Goal: Task Accomplishment & Management: Use online tool/utility

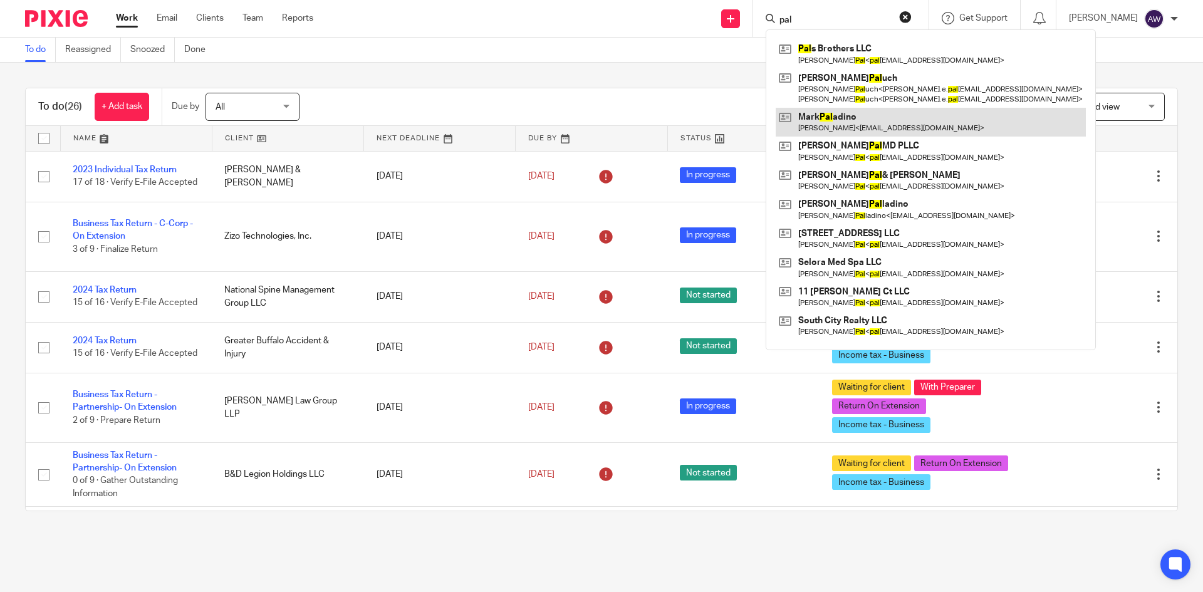
type input "pal"
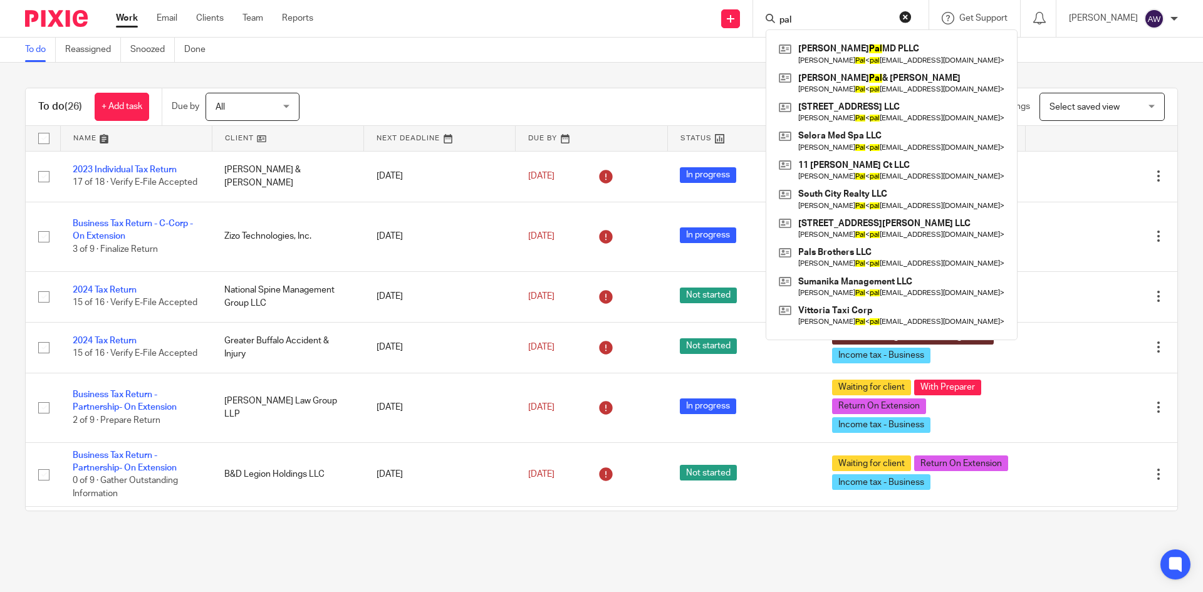
drag, startPoint x: 807, startPoint y: 20, endPoint x: 696, endPoint y: 23, distance: 110.9
click at [696, 23] on div "Send new email Create task Add client Request signature pal Amandeep Pal MD PLL…" at bounding box center [767, 18] width 871 height 37
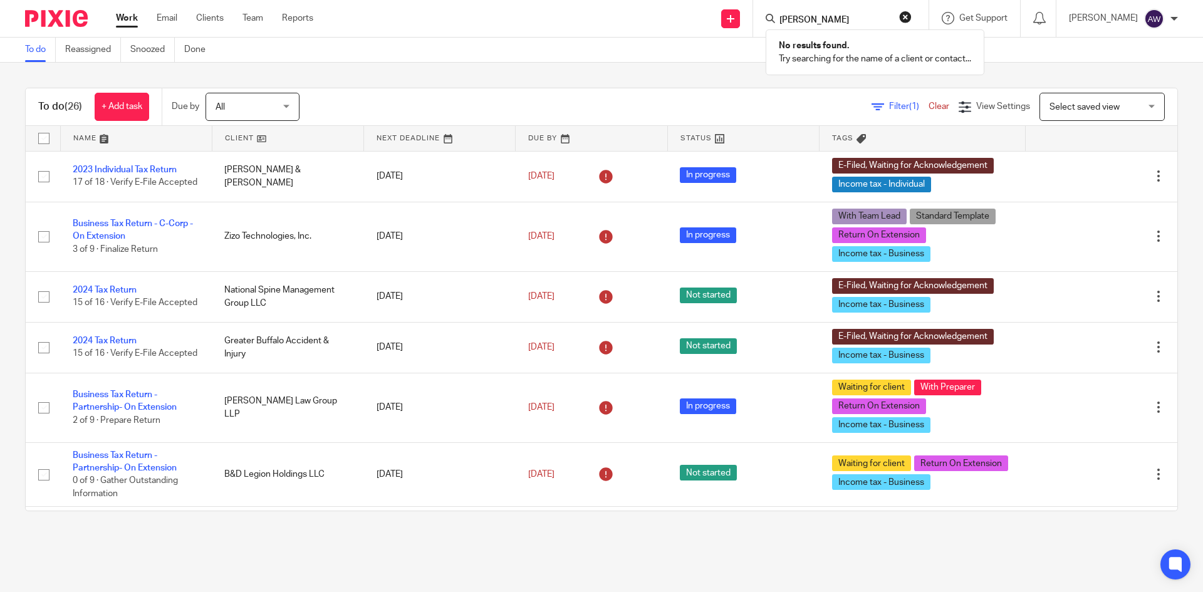
type input "Monika pal"
drag, startPoint x: 841, startPoint y: 23, endPoint x: 727, endPoint y: 14, distance: 113.7
click at [727, 14] on div "Send new email Create task Add client Request signature Monika pal No results f…" at bounding box center [767, 18] width 871 height 37
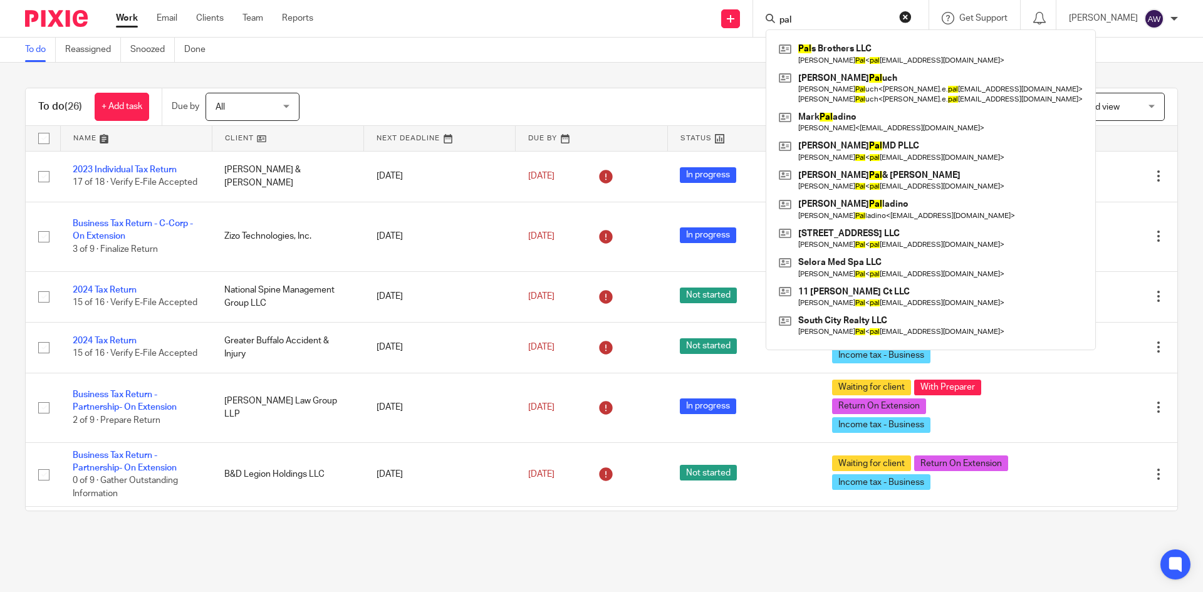
type input "pal"
click at [452, 58] on div "To do Reassigned Snoozed Done" at bounding box center [601, 50] width 1203 height 25
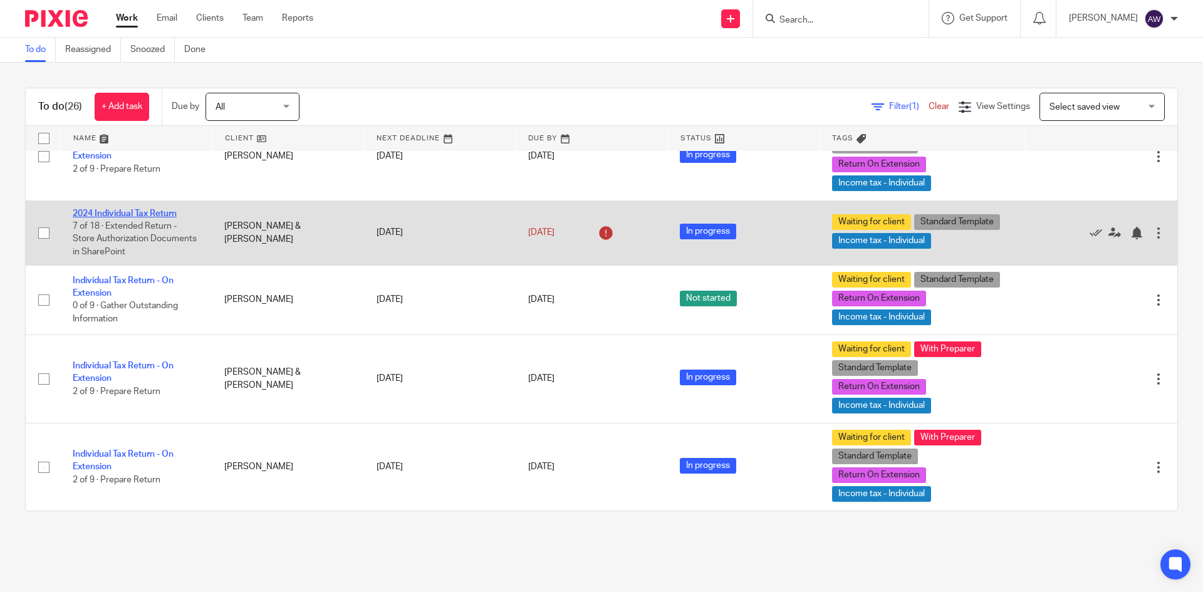
scroll to position [877, 0]
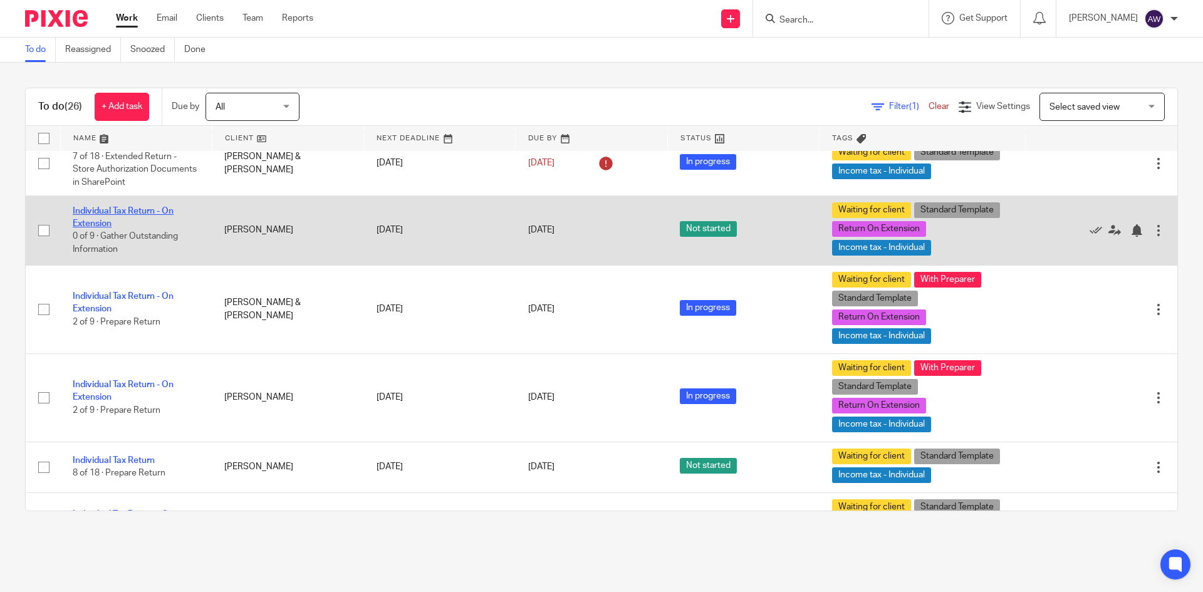
click at [149, 214] on link "Individual Tax Return - On Extension" at bounding box center [123, 217] width 101 height 21
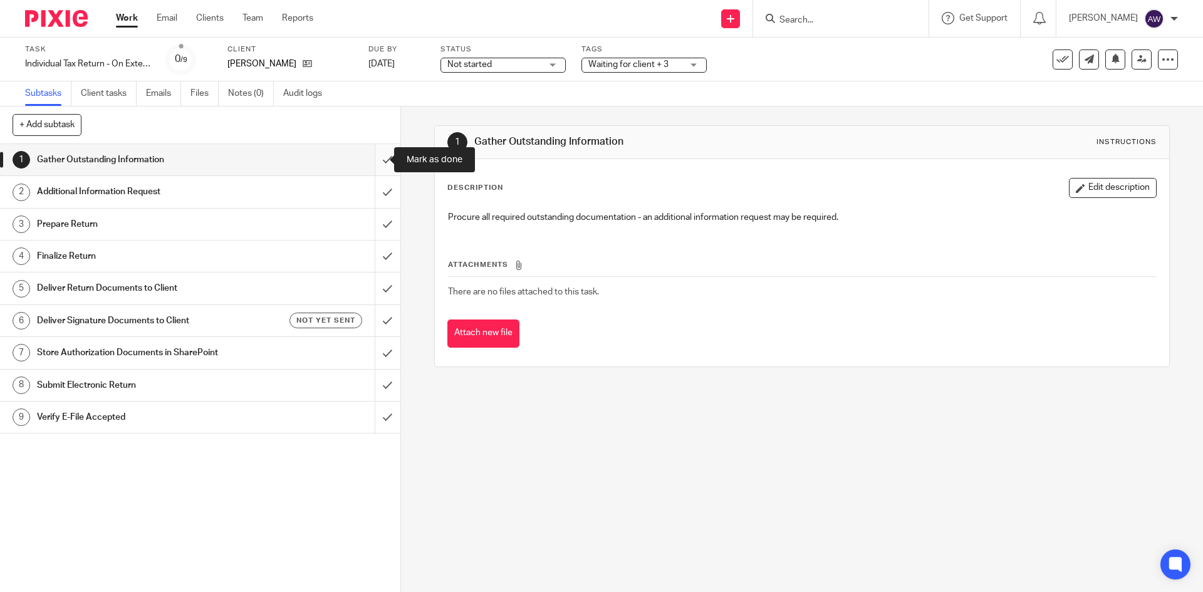
click at [378, 157] on input "submit" at bounding box center [200, 159] width 400 height 31
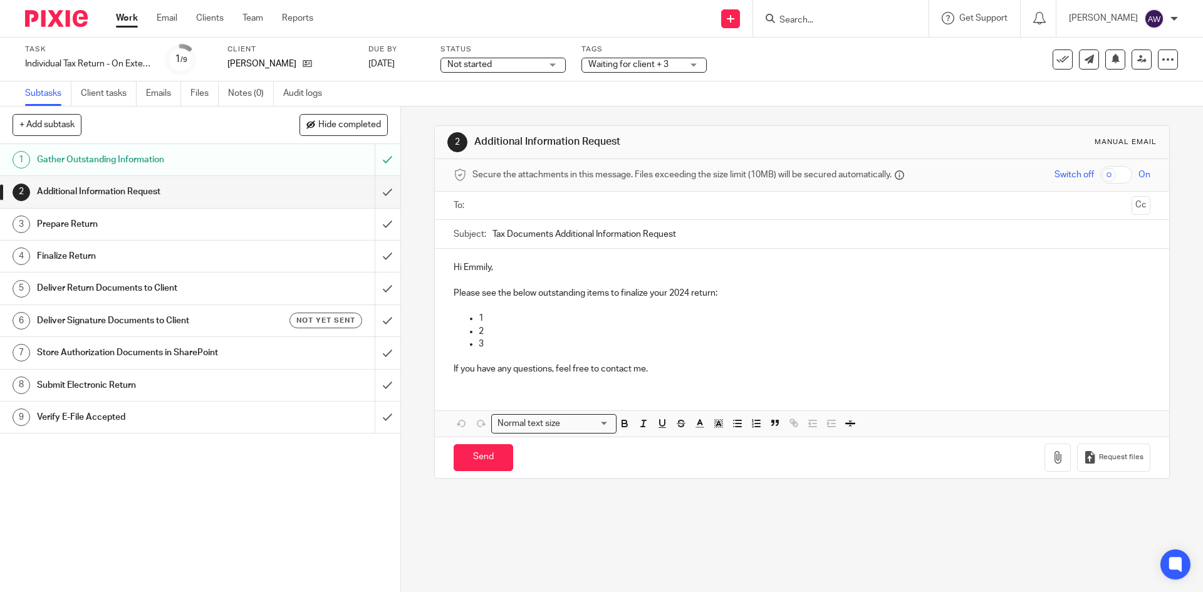
click at [474, 200] on ul at bounding box center [802, 205] width 657 height 21
click at [479, 200] on input "text" at bounding box center [801, 206] width 649 height 14
click at [681, 232] on input "Tax Documents Additional Information Request" at bounding box center [820, 237] width 657 height 28
type input "Tax Documents Additional Information Request - 2024 Personal Return"
click at [493, 319] on p "1" at bounding box center [814, 320] width 671 height 13
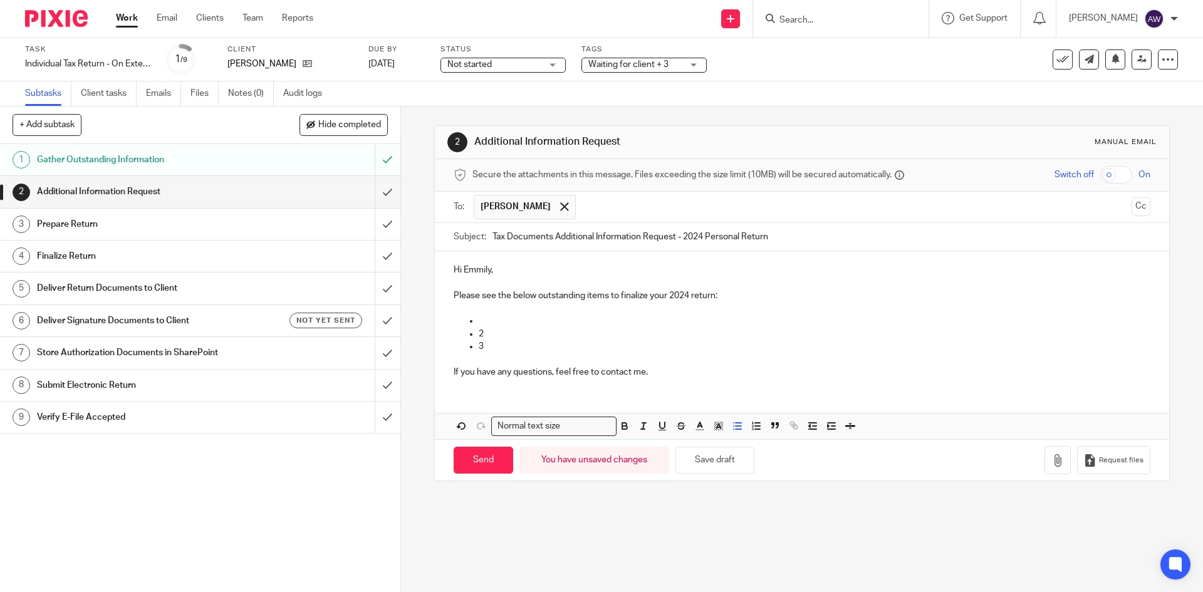
click at [481, 333] on p "2" at bounding box center [814, 334] width 671 height 13
click at [490, 342] on p "3" at bounding box center [814, 346] width 671 height 13
click at [485, 320] on p at bounding box center [814, 320] width 671 height 13
click at [479, 330] on p at bounding box center [814, 334] width 671 height 13
click at [482, 342] on p at bounding box center [814, 346] width 671 height 13
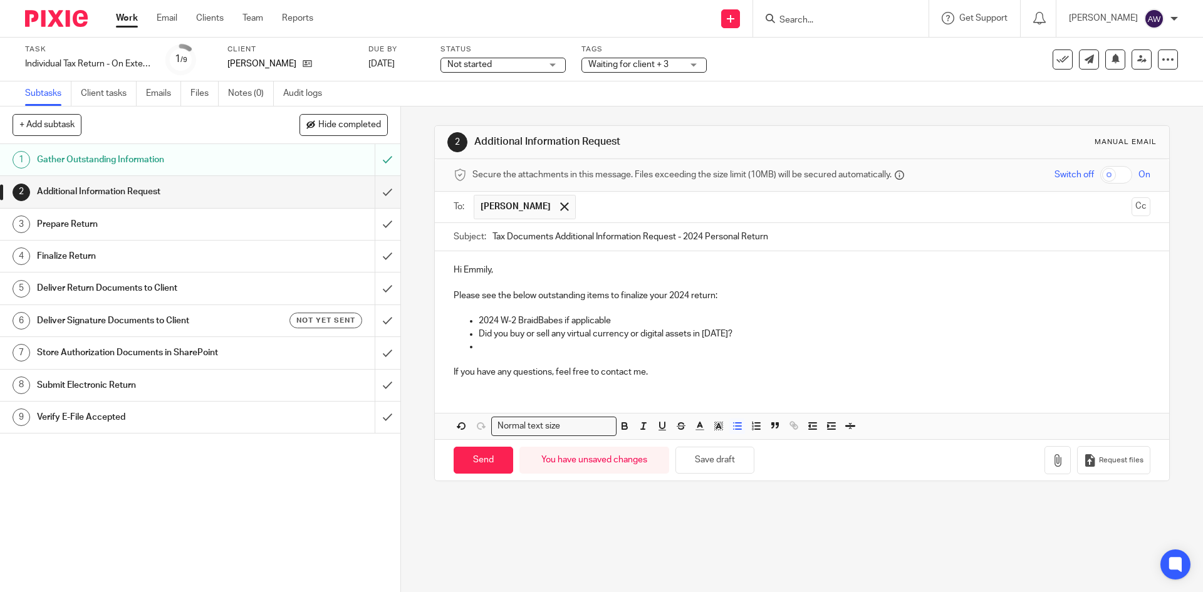
click at [492, 344] on p at bounding box center [814, 346] width 671 height 13
drag, startPoint x: 531, startPoint y: 325, endPoint x: 538, endPoint y: 319, distance: 9.3
click at [531, 325] on p "2024 W-2 BraidBabes if applicable" at bounding box center [814, 320] width 671 height 13
click at [472, 319] on ul "2024 W-2 BraidBabes if applicable Did you buy or sell any virtual currency or d…" at bounding box center [802, 333] width 696 height 38
drag, startPoint x: 474, startPoint y: 319, endPoint x: 728, endPoint y: 340, distance: 254.6
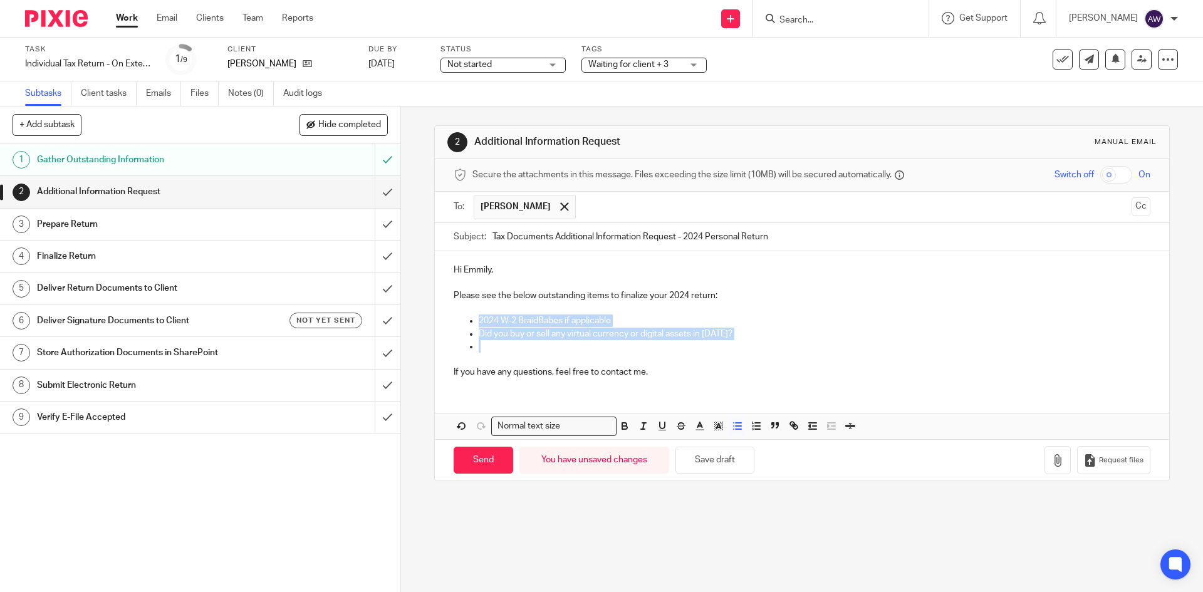
click at [728, 340] on ul "2024 W-2 BraidBabes if applicable Did you buy or sell any virtual currency or d…" at bounding box center [802, 333] width 696 height 38
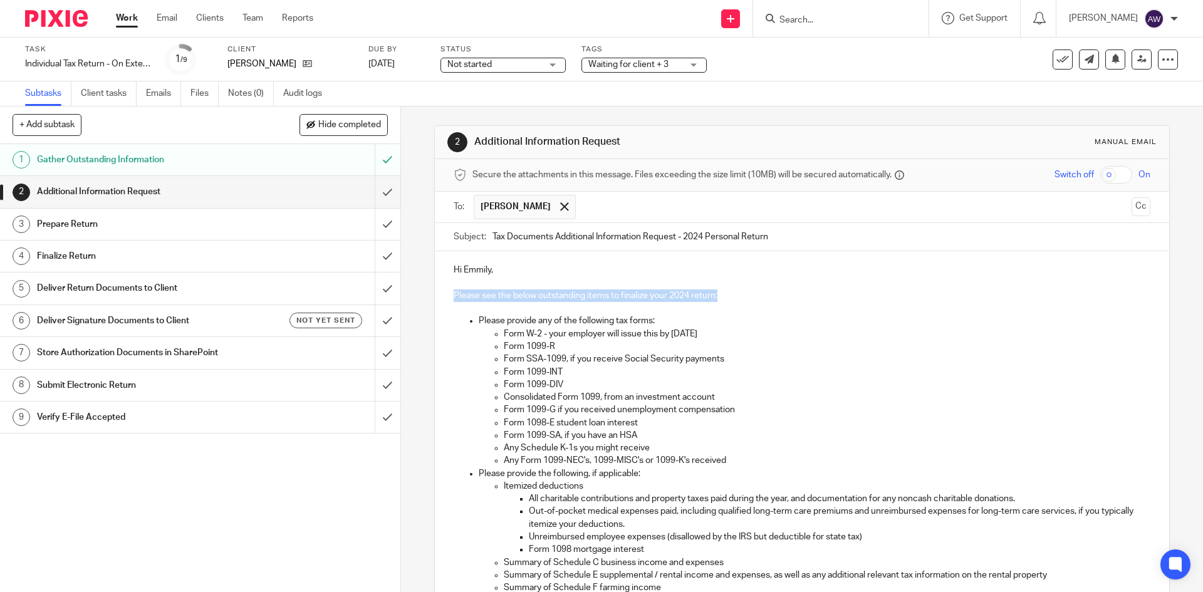
drag, startPoint x: 449, startPoint y: 293, endPoint x: 719, endPoint y: 301, distance: 270.2
click at [715, 299] on div "Hi Emmily, Please see the below outstanding items to finalize your 2024 return:…" at bounding box center [802, 484] width 734 height 466
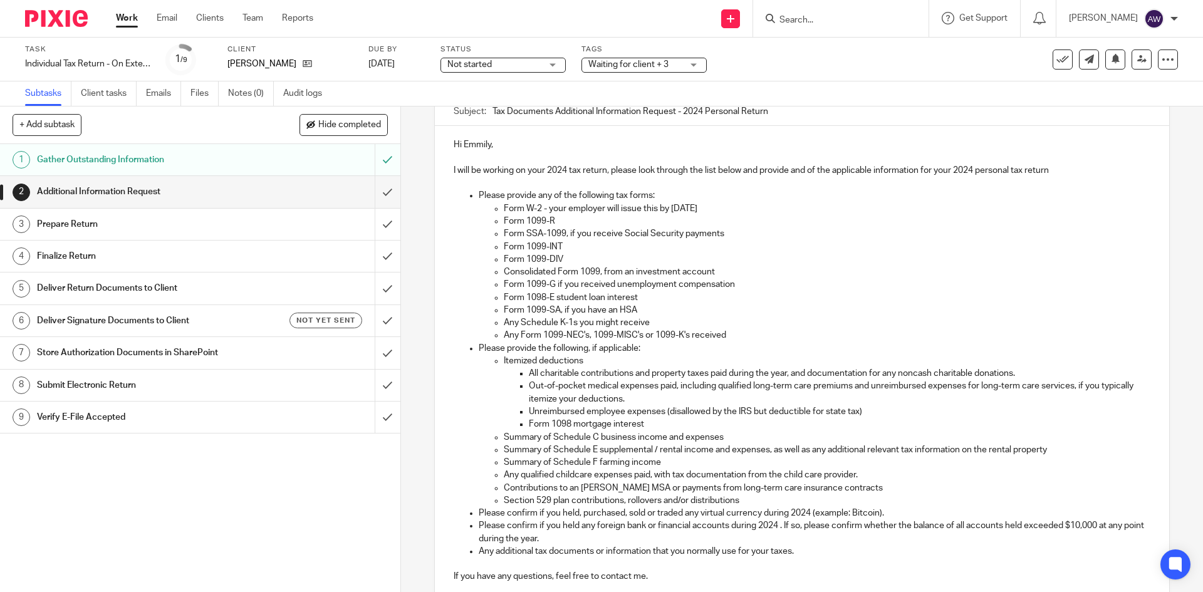
scroll to position [188, 0]
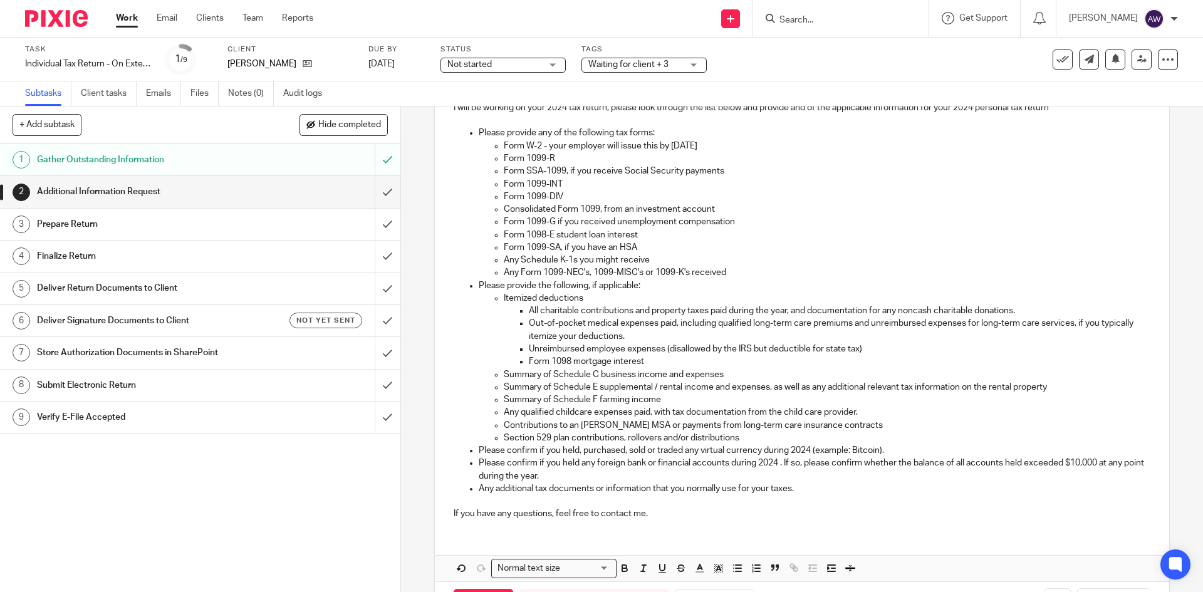
click at [656, 512] on p "If you have any questions, feel free to contact me." at bounding box center [802, 513] width 696 height 13
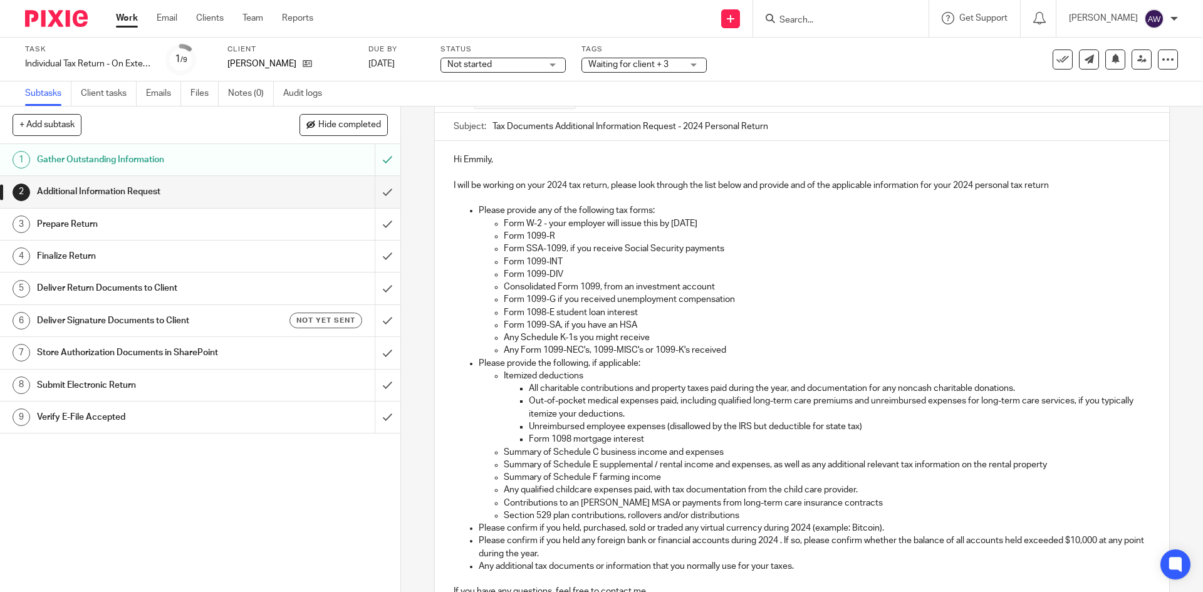
scroll to position [125, 0]
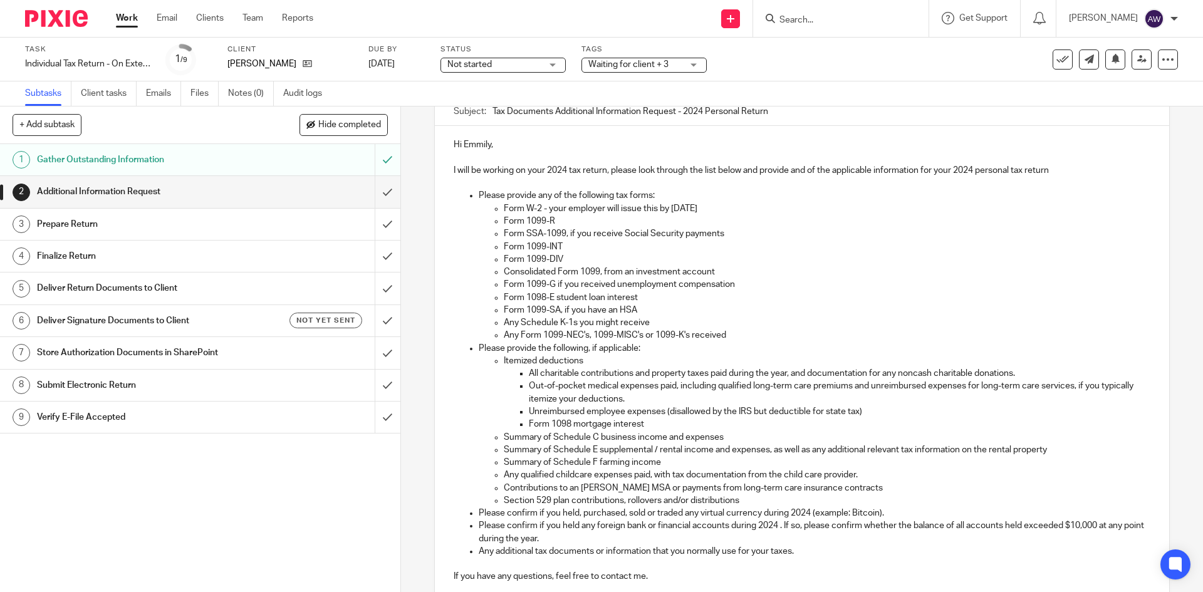
click at [1054, 168] on p "I will be working on your 2024 tax return, please look through the list below a…" at bounding box center [802, 170] width 696 height 13
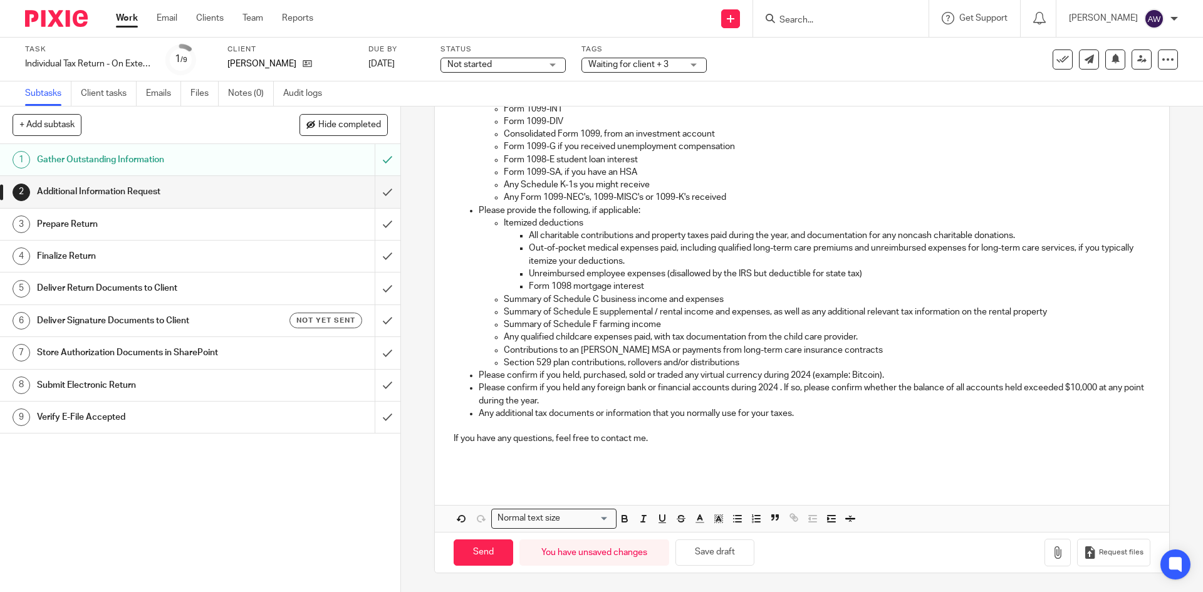
click at [454, 467] on p at bounding box center [802, 464] width 696 height 13
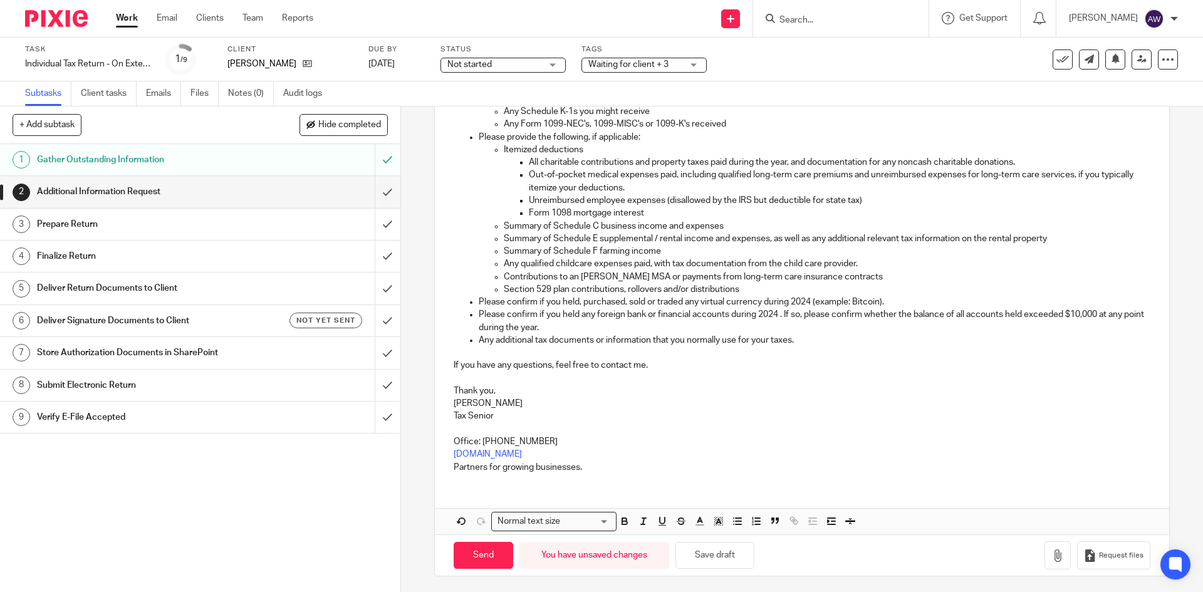
scroll to position [340, 0]
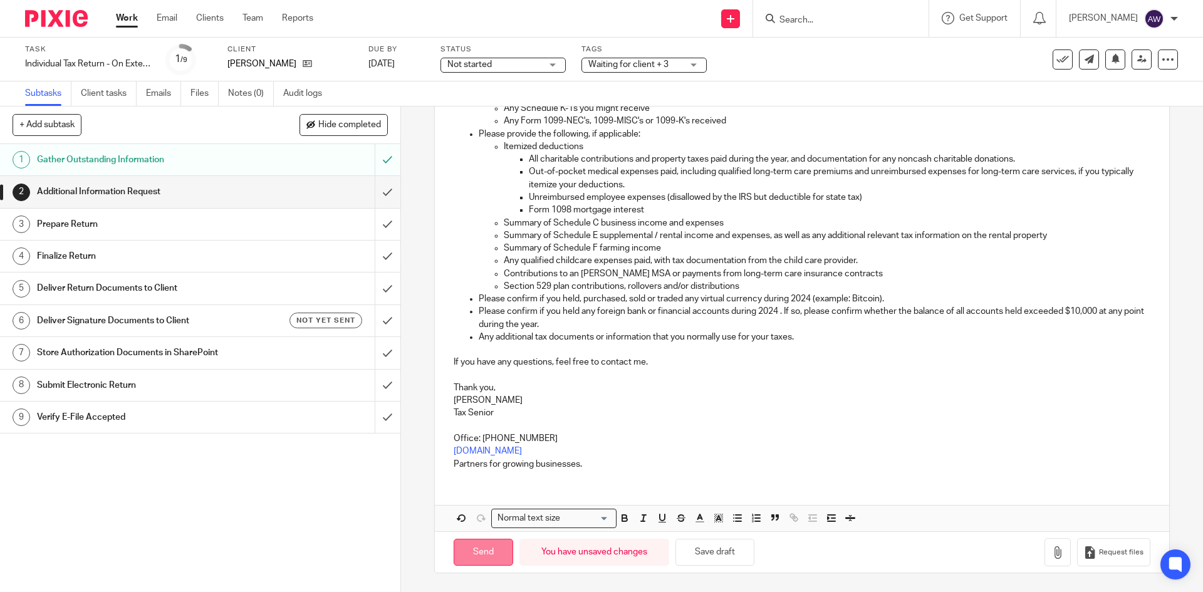
click at [473, 560] on input "Send" at bounding box center [484, 552] width 60 height 27
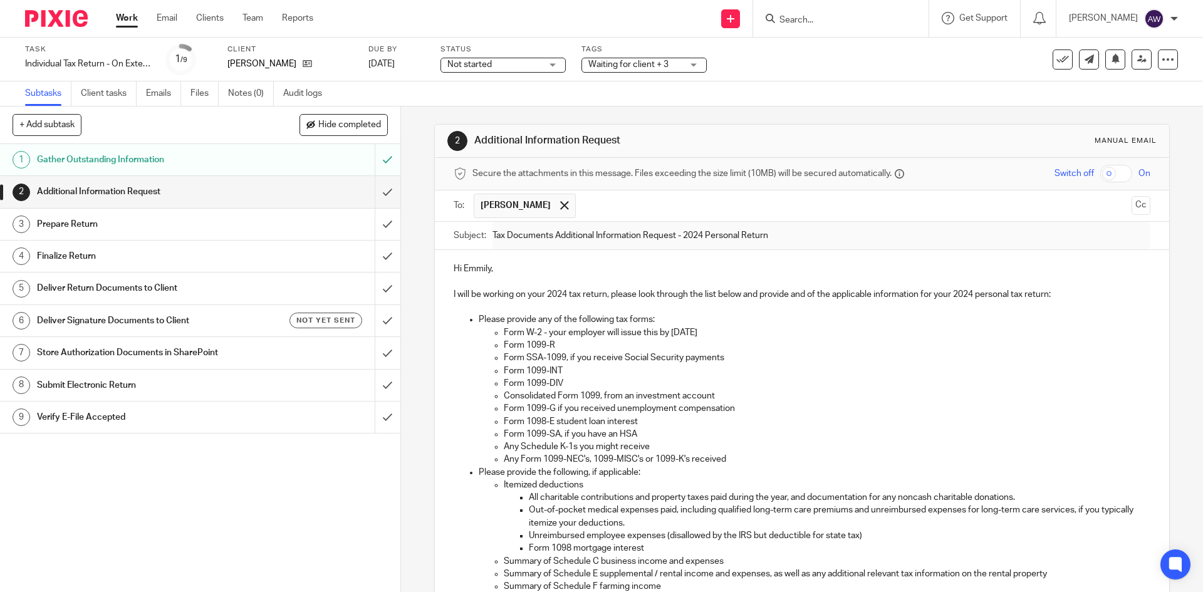
scroll to position [0, 0]
type input "Sent"
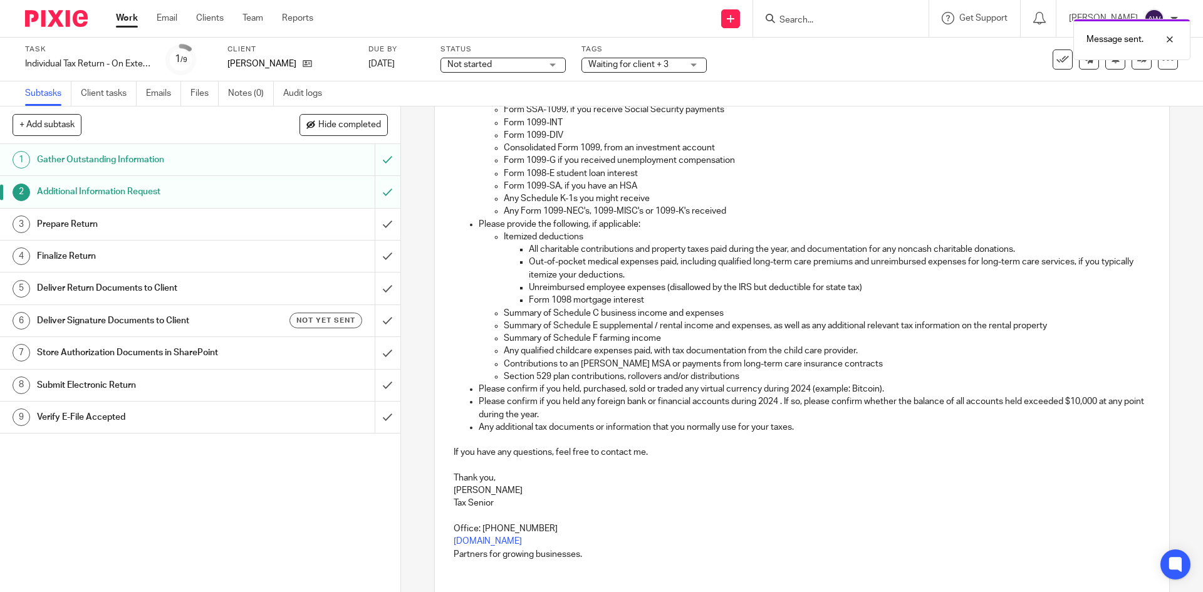
scroll to position [340, 0]
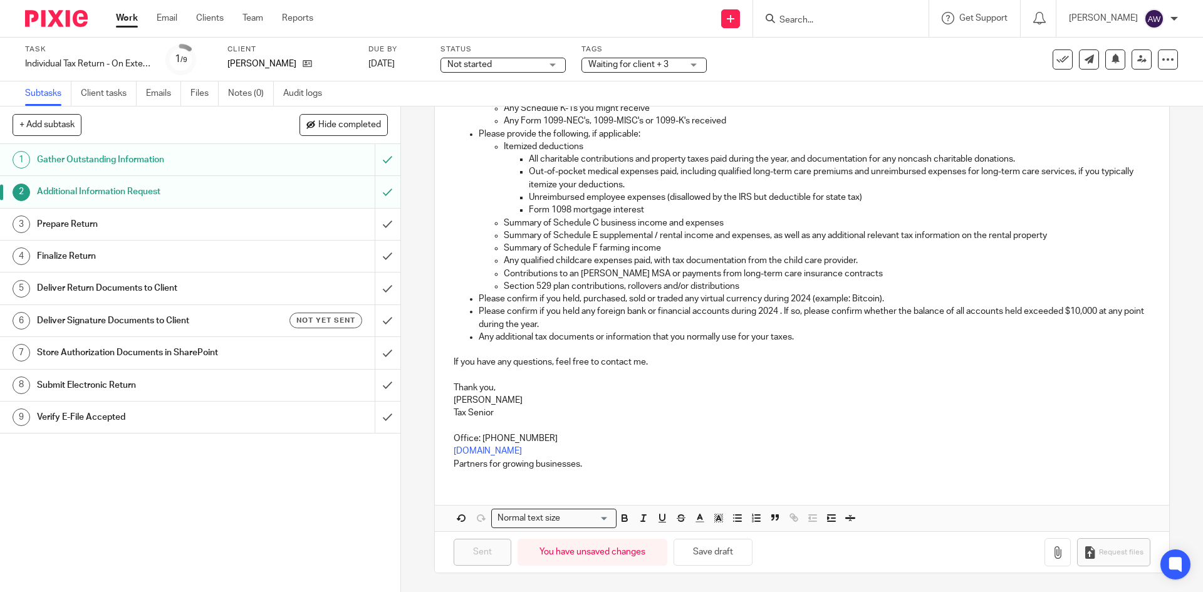
drag, startPoint x: 646, startPoint y: 65, endPoint x: 640, endPoint y: 64, distance: 6.3
click at [646, 65] on span "Waiting for client + 3" at bounding box center [628, 64] width 80 height 9
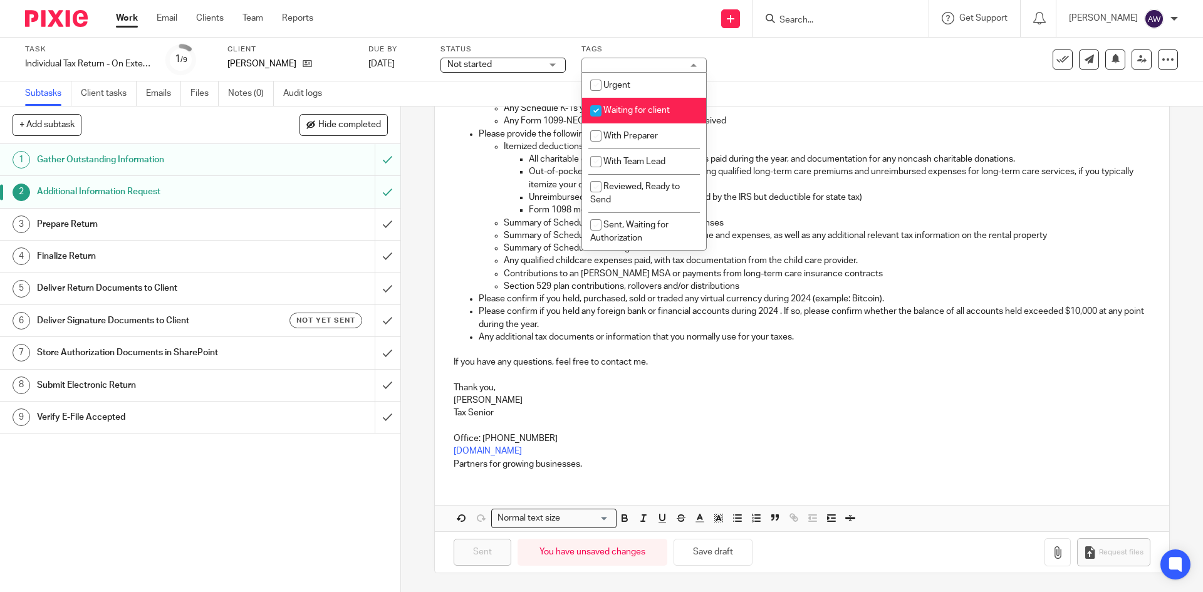
click at [119, 19] on link "Work" at bounding box center [127, 18] width 22 height 13
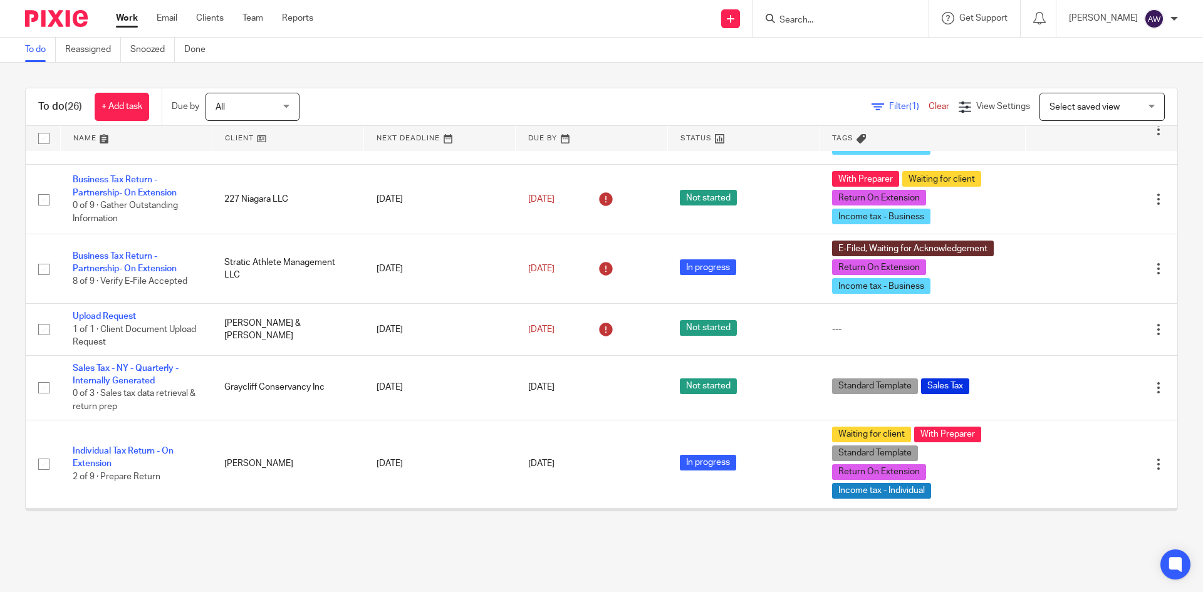
scroll to position [405, 0]
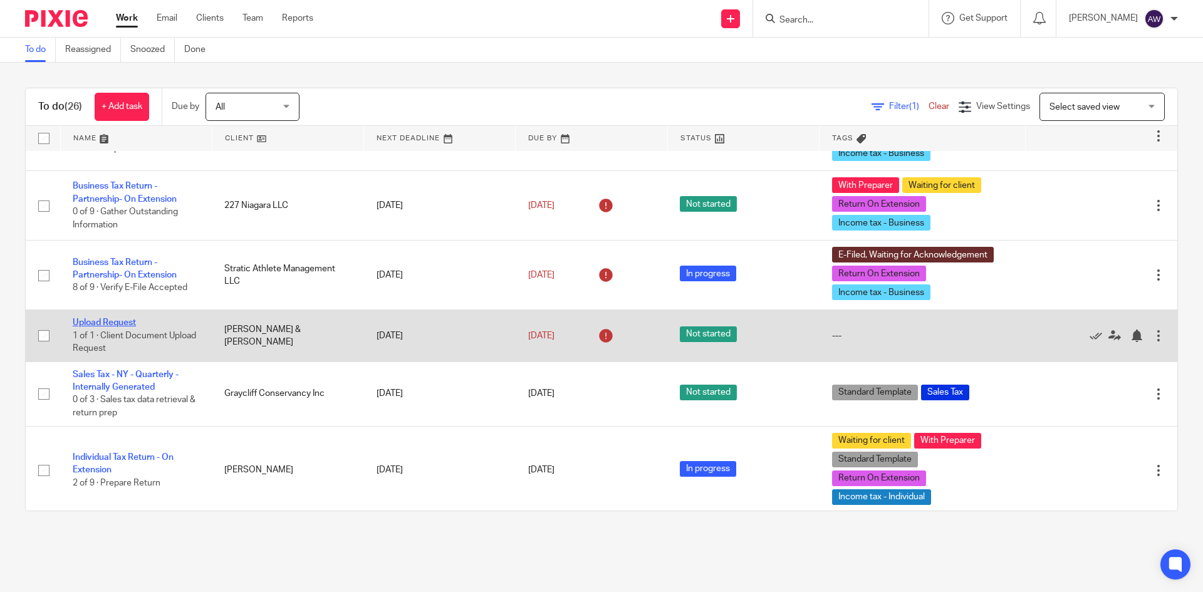
click at [130, 327] on link "Upload Request" at bounding box center [104, 322] width 63 height 9
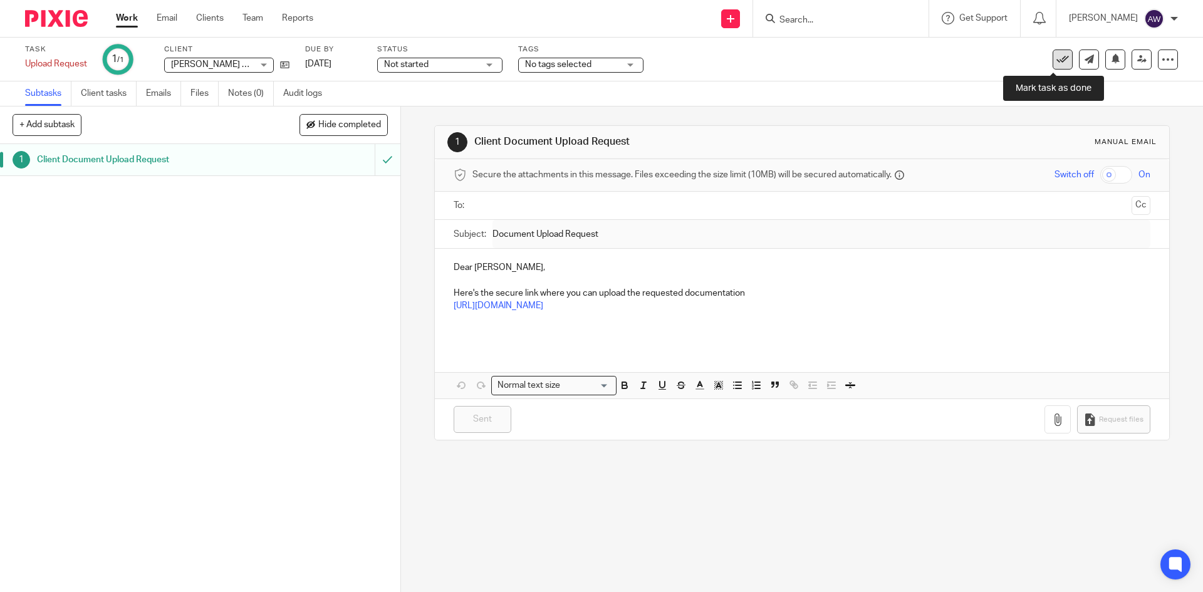
click at [1058, 61] on icon at bounding box center [1062, 59] width 13 height 13
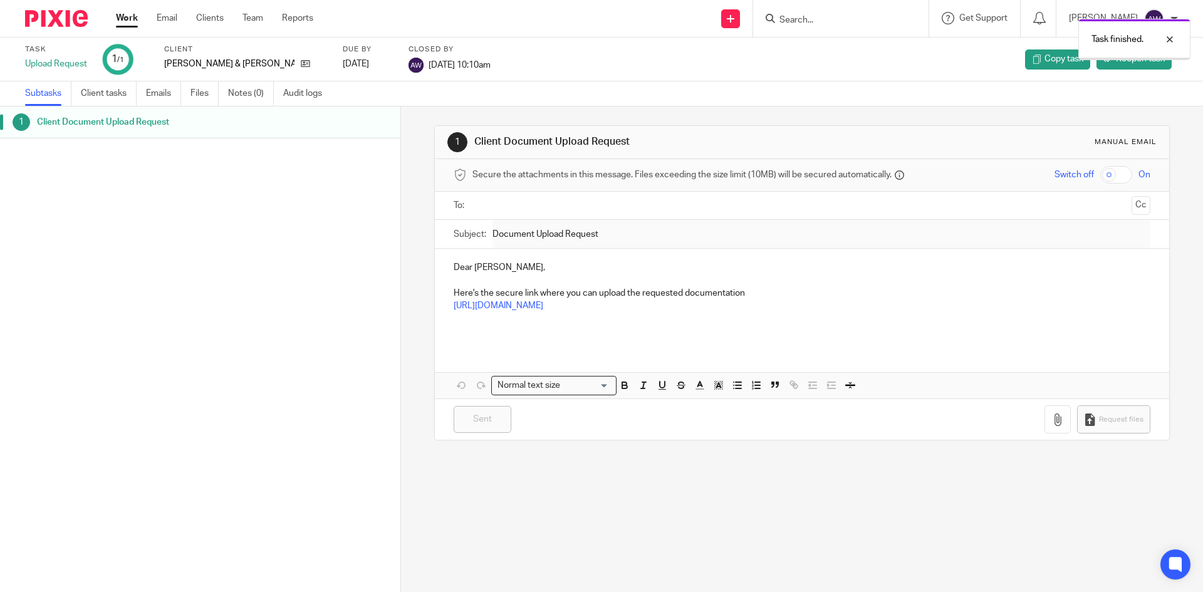
click at [132, 21] on link "Work" at bounding box center [127, 18] width 22 height 13
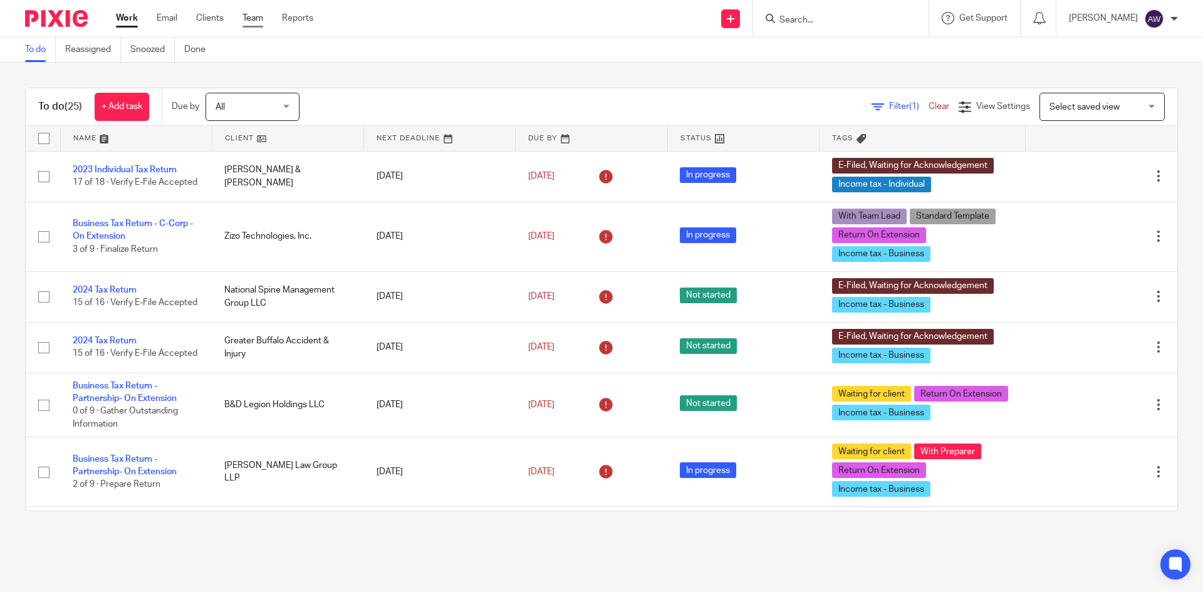
click at [262, 16] on link "Team" at bounding box center [252, 18] width 21 height 13
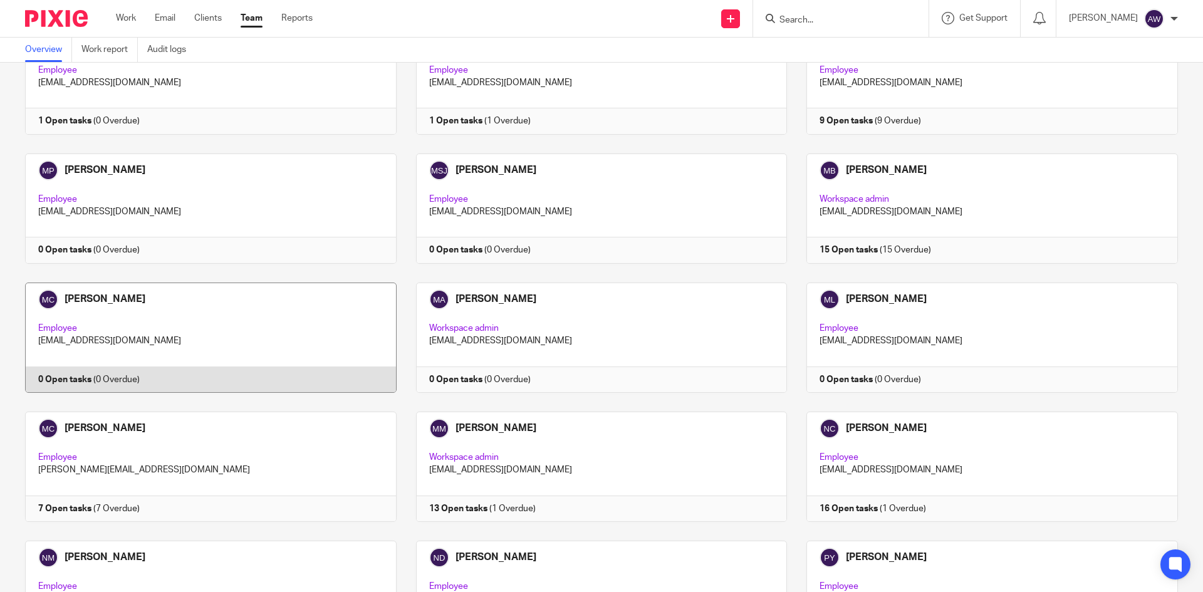
scroll to position [1441, 0]
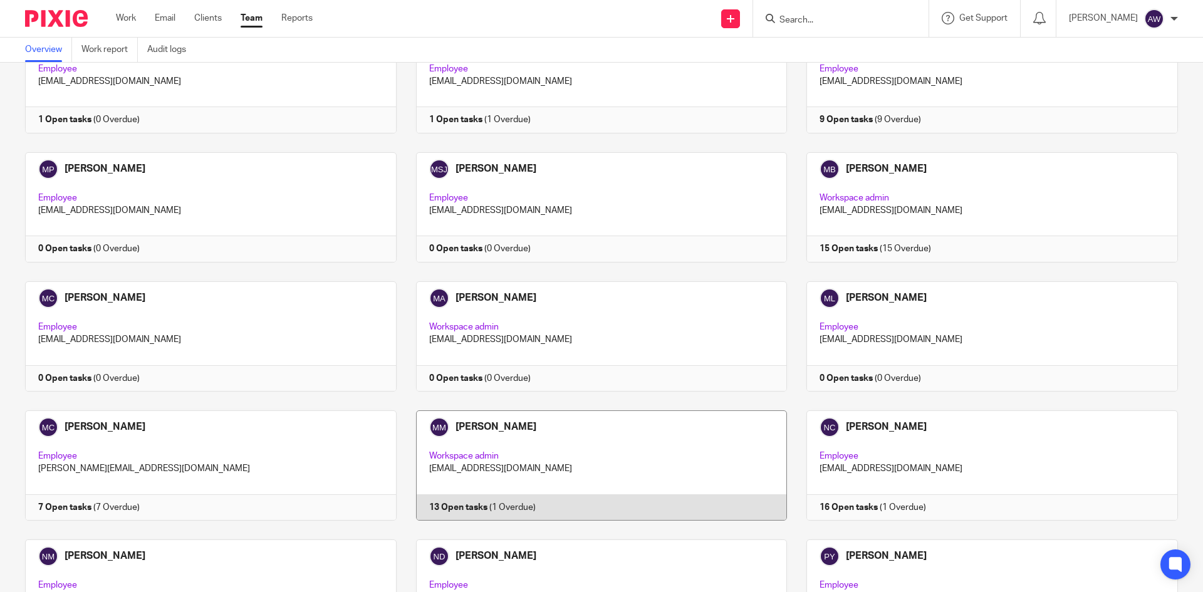
click at [526, 422] on link at bounding box center [592, 465] width 391 height 110
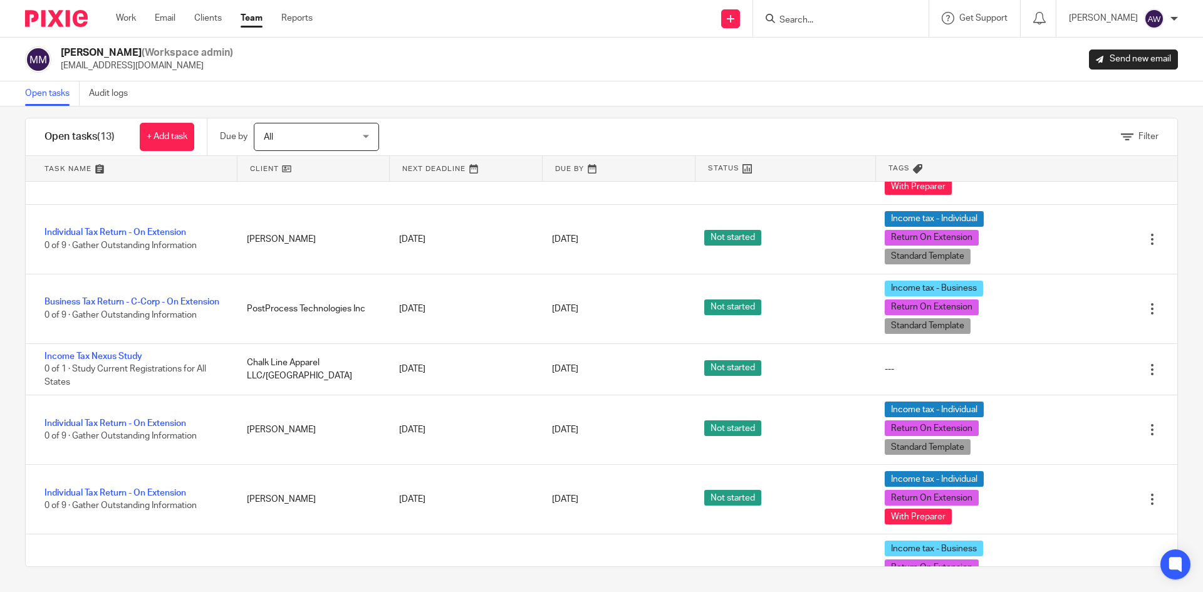
scroll to position [601, 0]
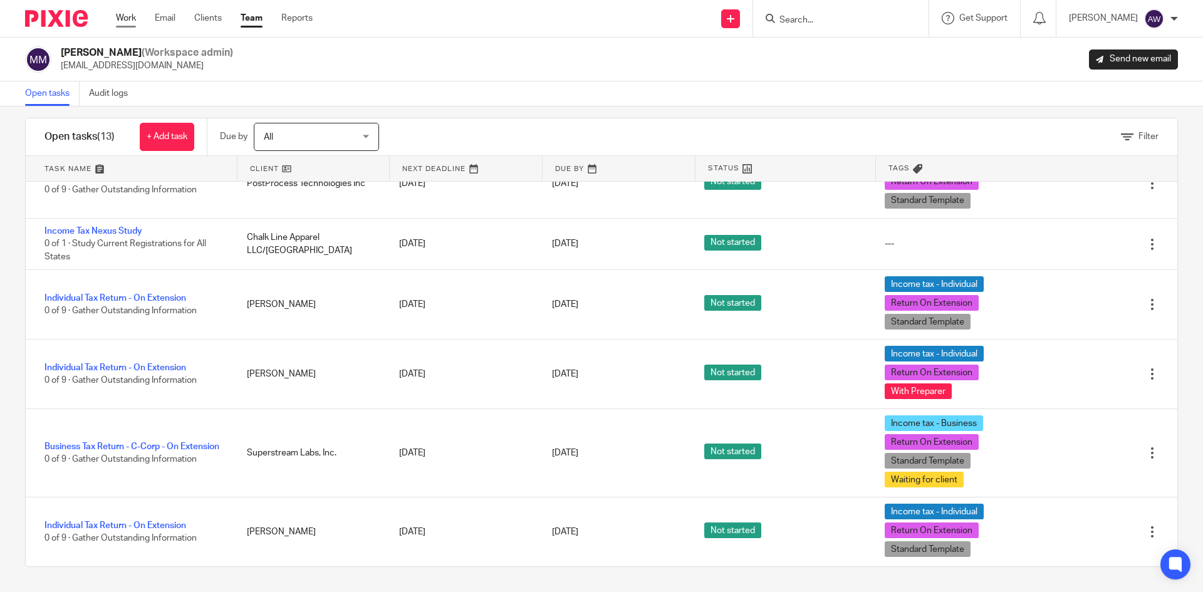
click at [126, 16] on link "Work" at bounding box center [126, 18] width 20 height 13
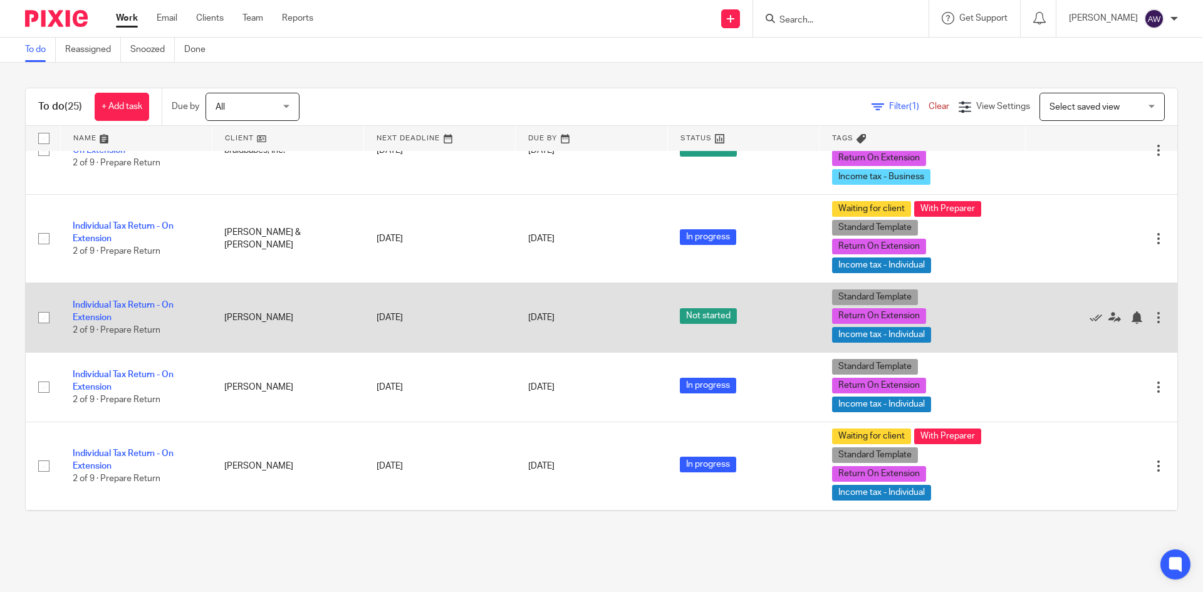
scroll to position [1105, 0]
click at [140, 304] on link "Individual Tax Return - On Extension" at bounding box center [123, 310] width 101 height 21
click at [144, 307] on link "Individual Tax Return - On Extension" at bounding box center [123, 310] width 101 height 21
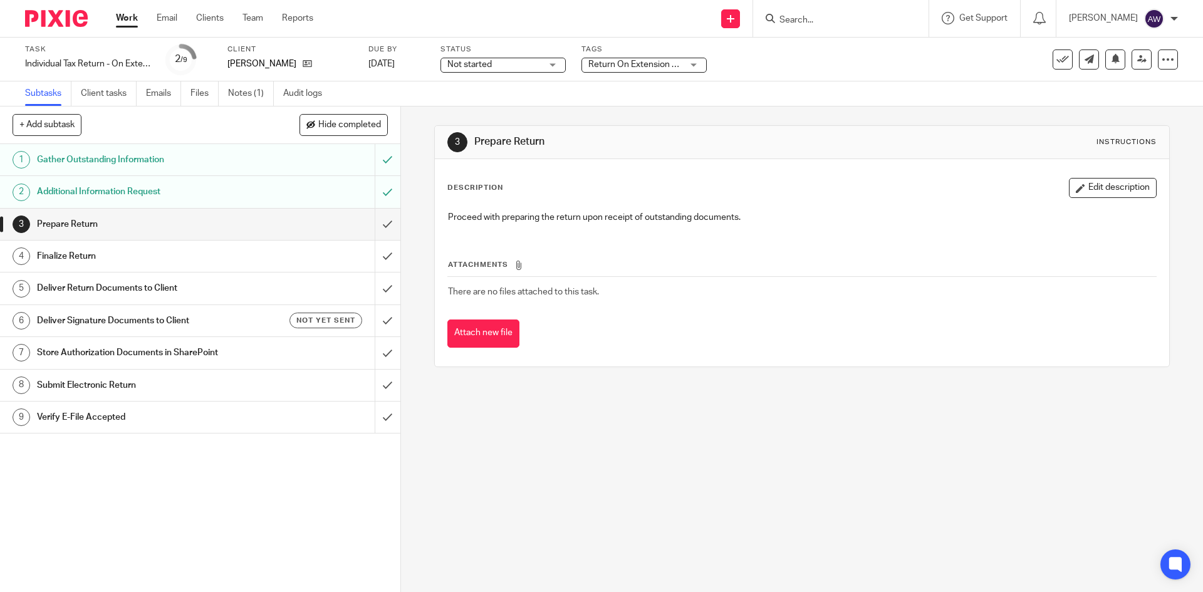
click at [490, 68] on span "Not started" at bounding box center [469, 64] width 44 height 9
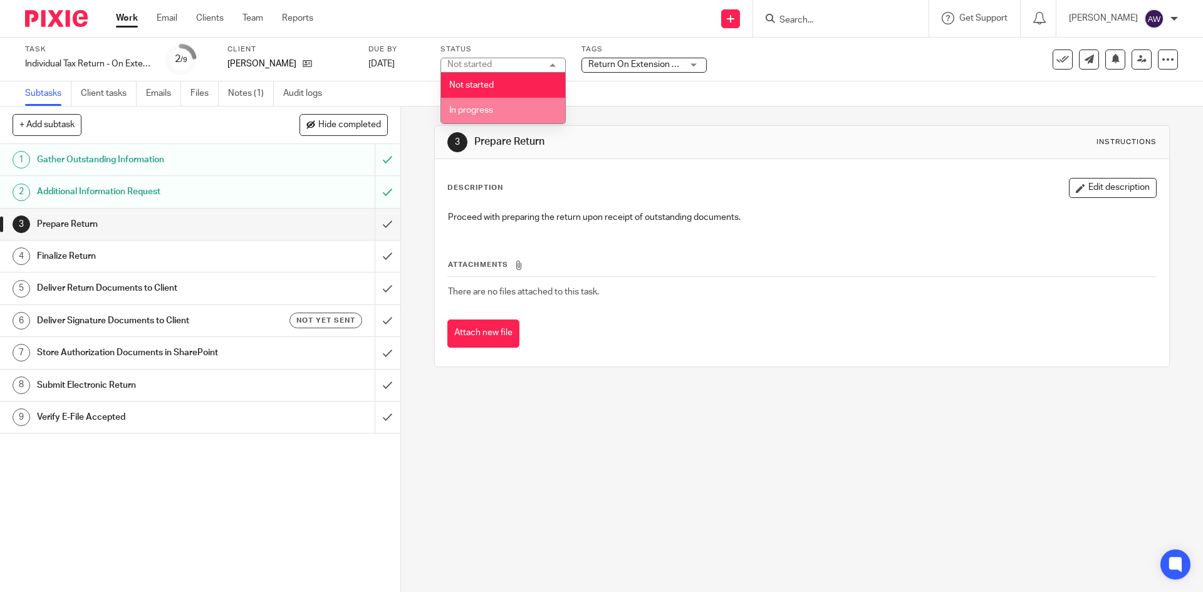
click at [489, 103] on li "In progress" at bounding box center [503, 111] width 124 height 26
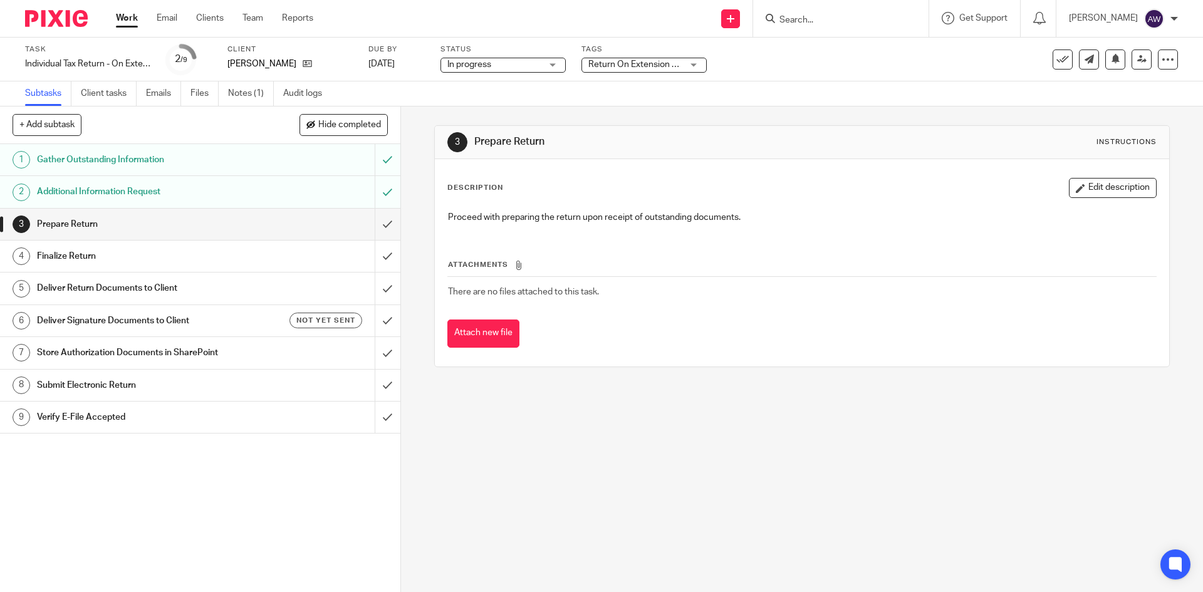
click at [445, 86] on div "Subtasks Client tasks Emails Files Notes (1) Audit logs" at bounding box center [601, 93] width 1203 height 25
click at [136, 13] on link "Work" at bounding box center [127, 18] width 22 height 13
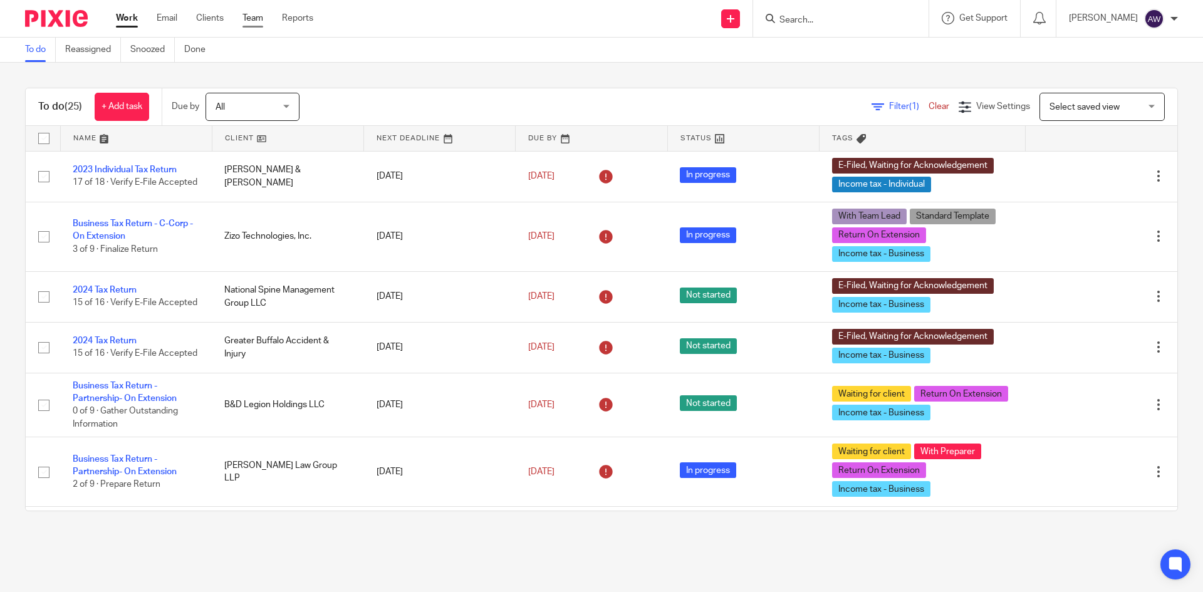
click at [244, 21] on link "Team" at bounding box center [252, 18] width 21 height 13
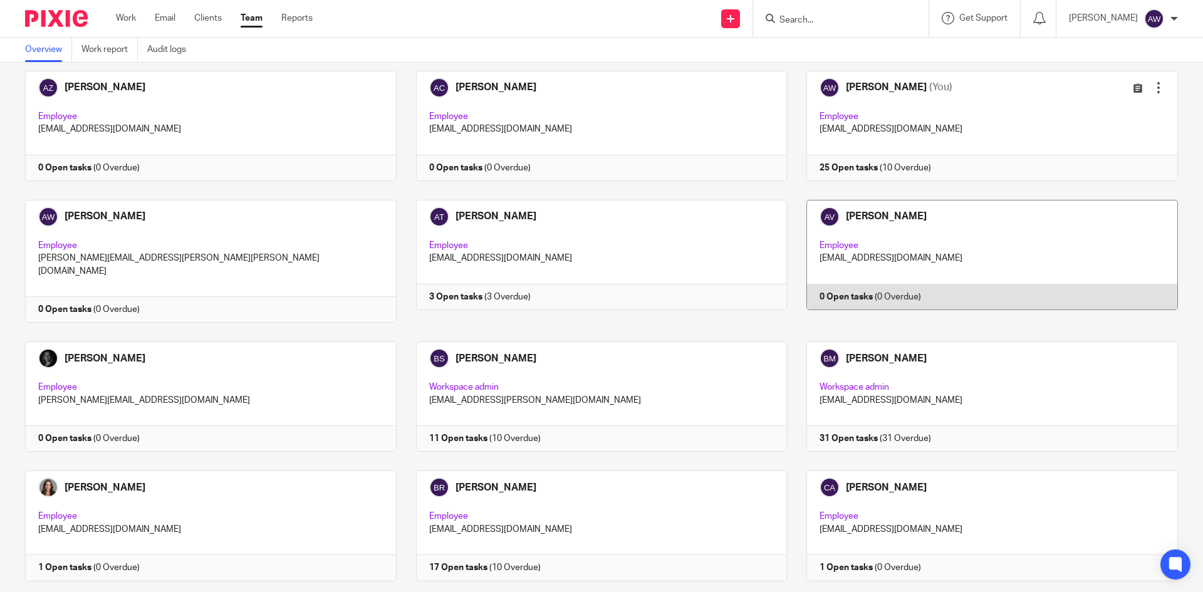
scroll to position [188, 0]
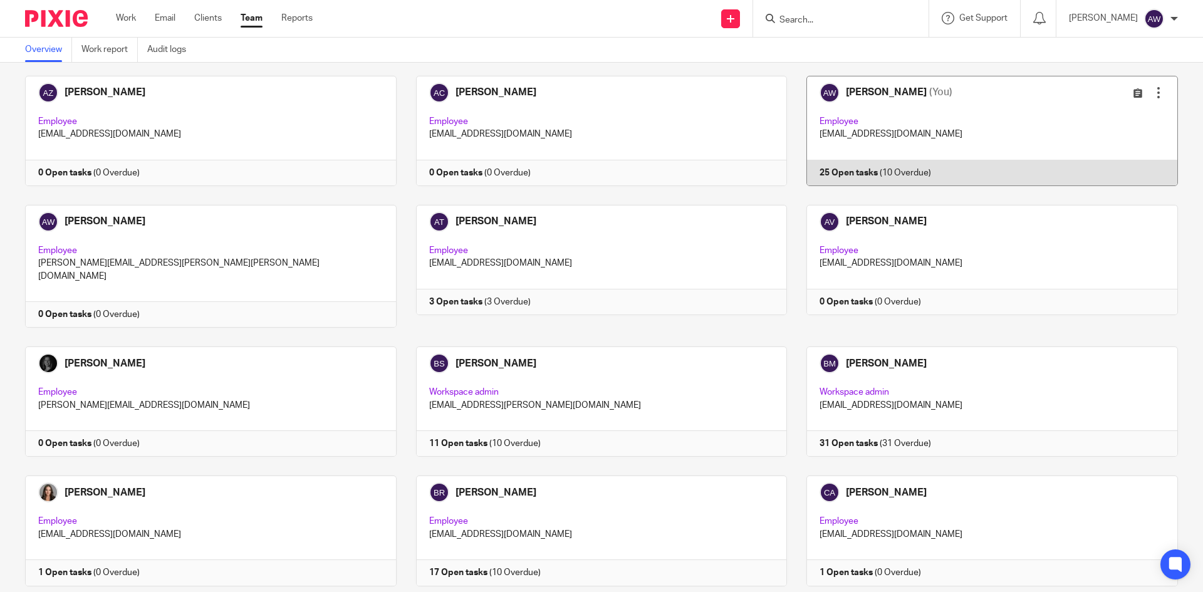
click at [895, 151] on link at bounding box center [982, 131] width 391 height 110
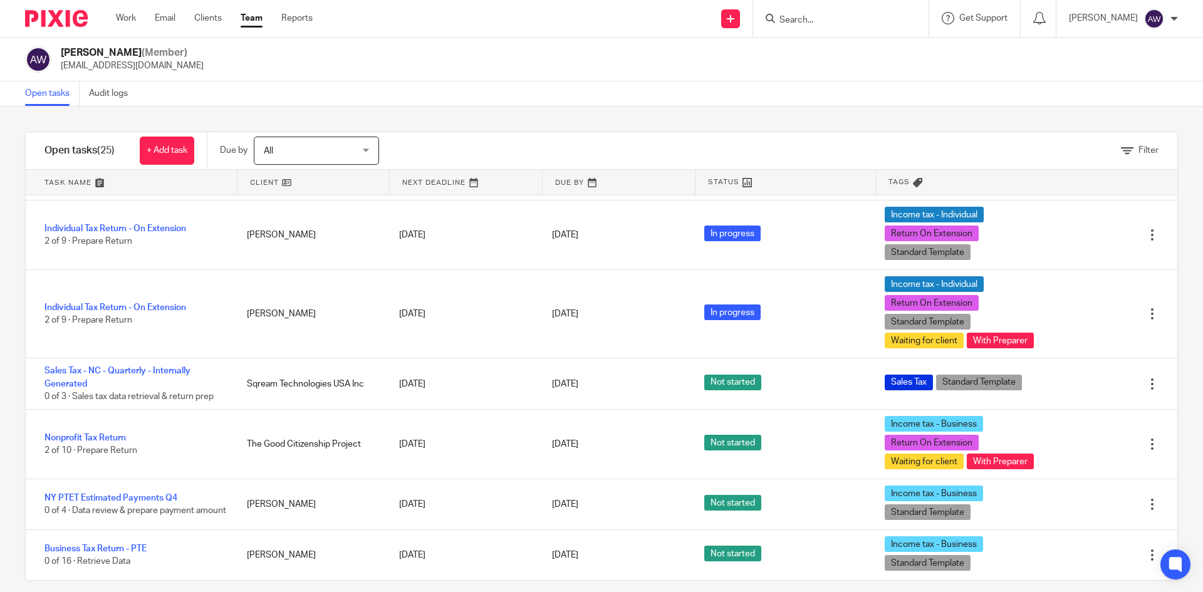
scroll to position [1544, 0]
click at [118, 23] on link "Work" at bounding box center [126, 18] width 20 height 13
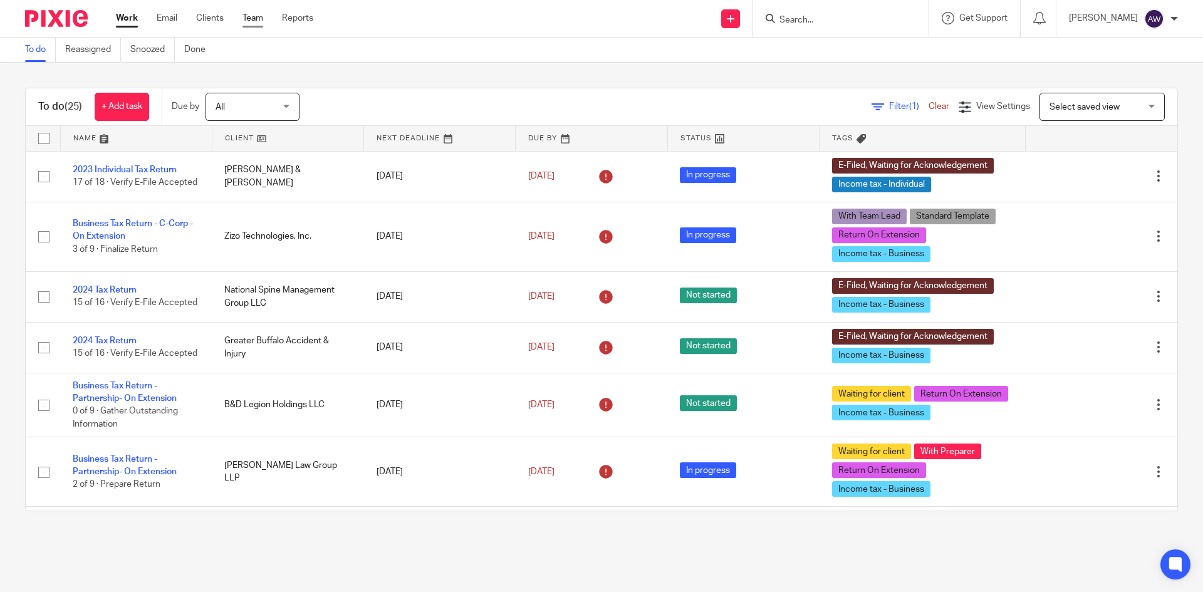
click at [261, 23] on link "Team" at bounding box center [252, 18] width 21 height 13
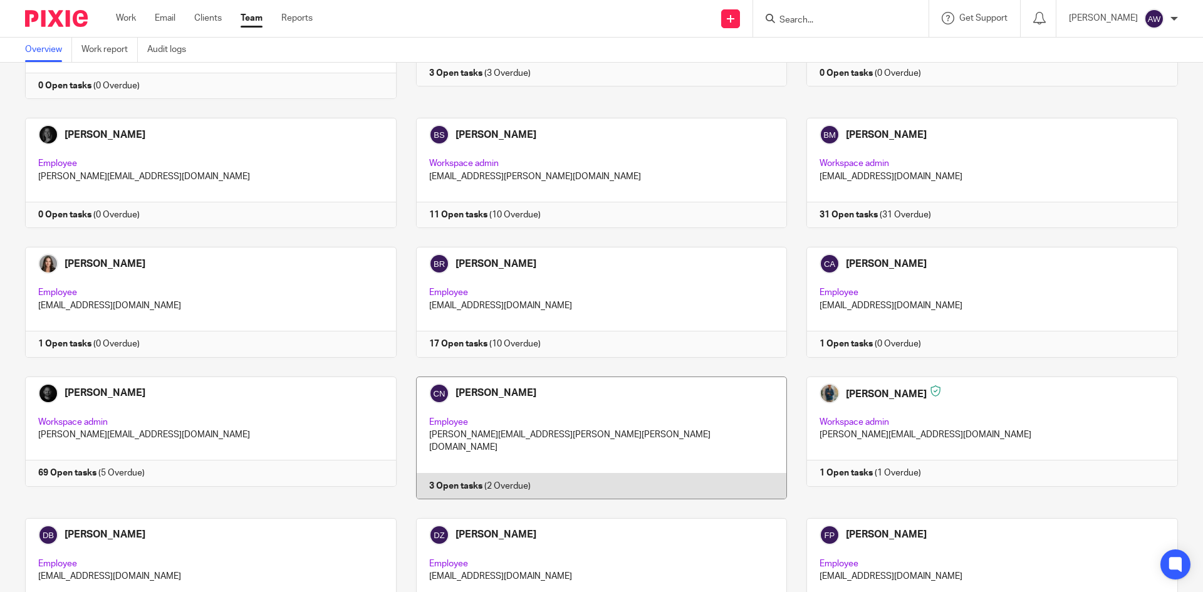
scroll to position [439, 0]
